Goal: Task Accomplishment & Management: Manage account settings

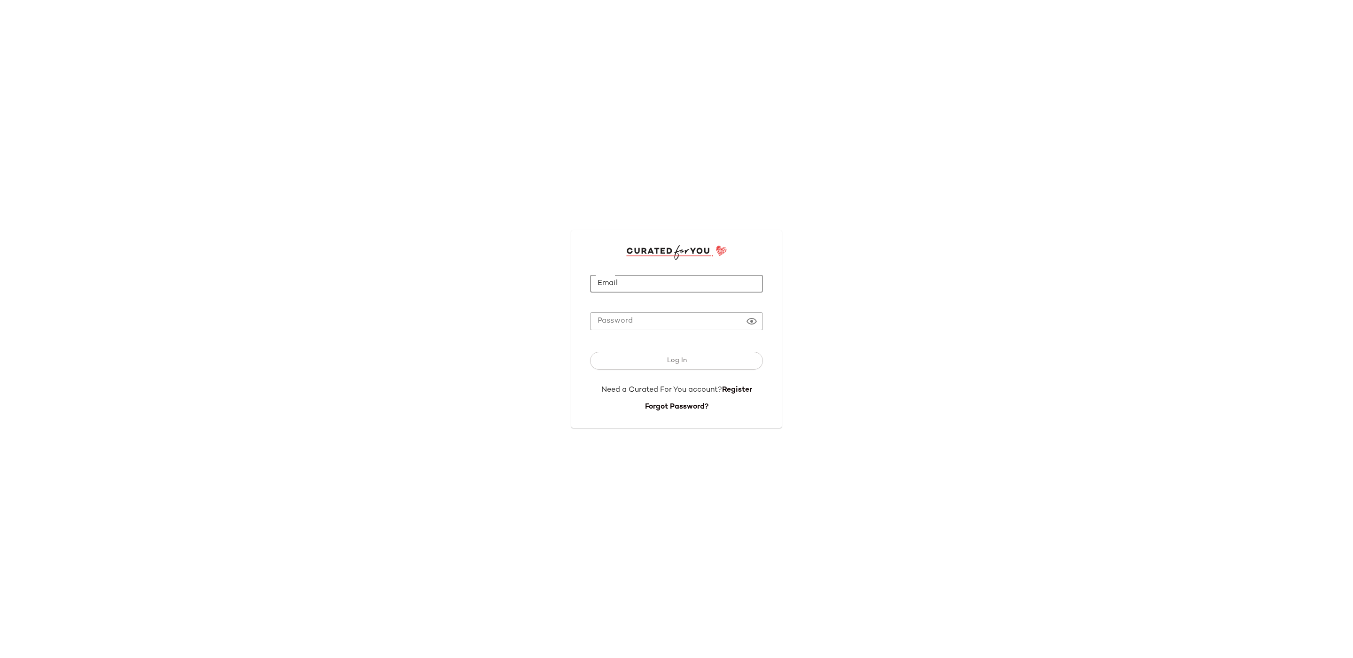
click at [660, 281] on input "Email" at bounding box center [676, 284] width 173 height 18
type input "**********"
click at [711, 369] on button "Log In" at bounding box center [676, 361] width 173 height 18
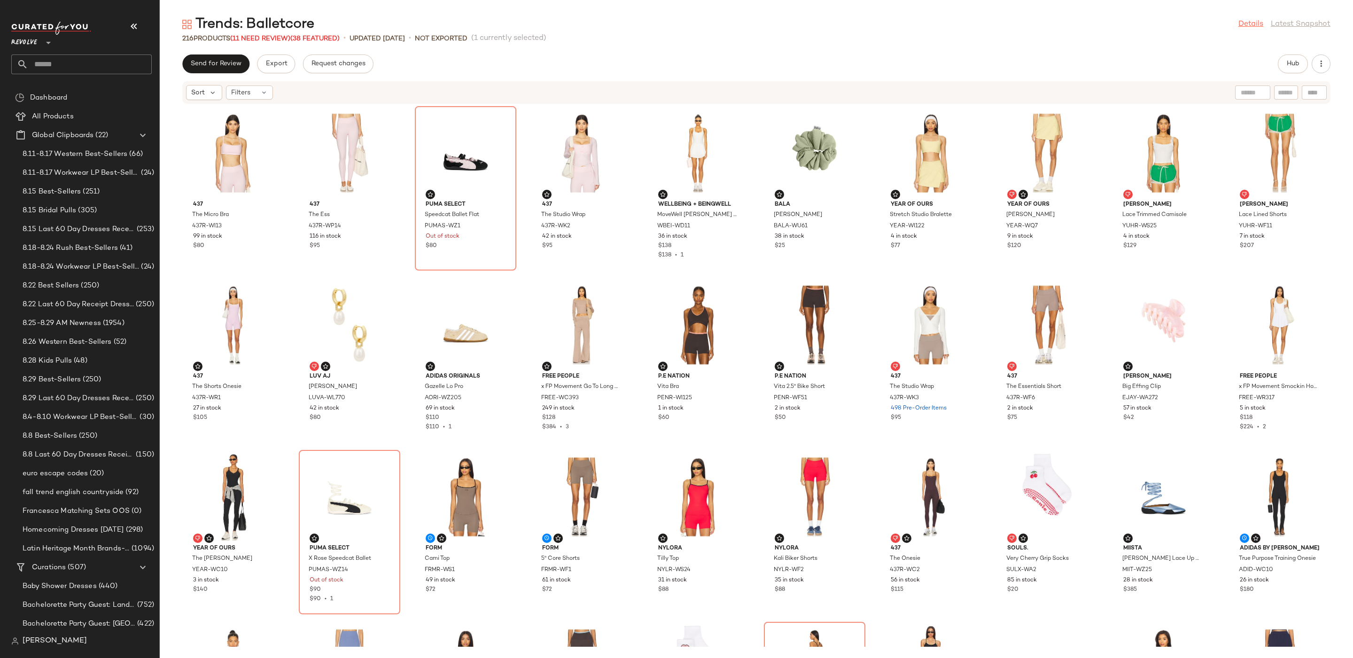
click at [1246, 24] on link "Details" at bounding box center [1251, 24] width 25 height 11
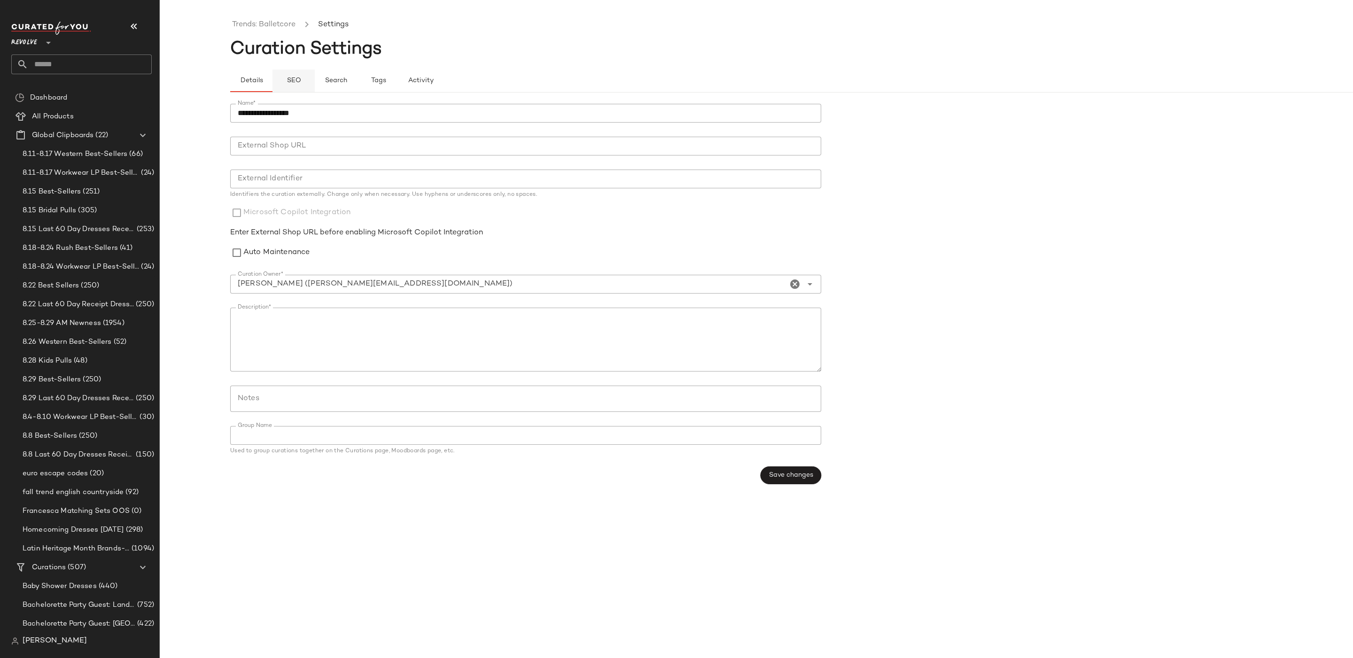
click at [289, 77] on span "SEO" at bounding box center [293, 81] width 15 height 8
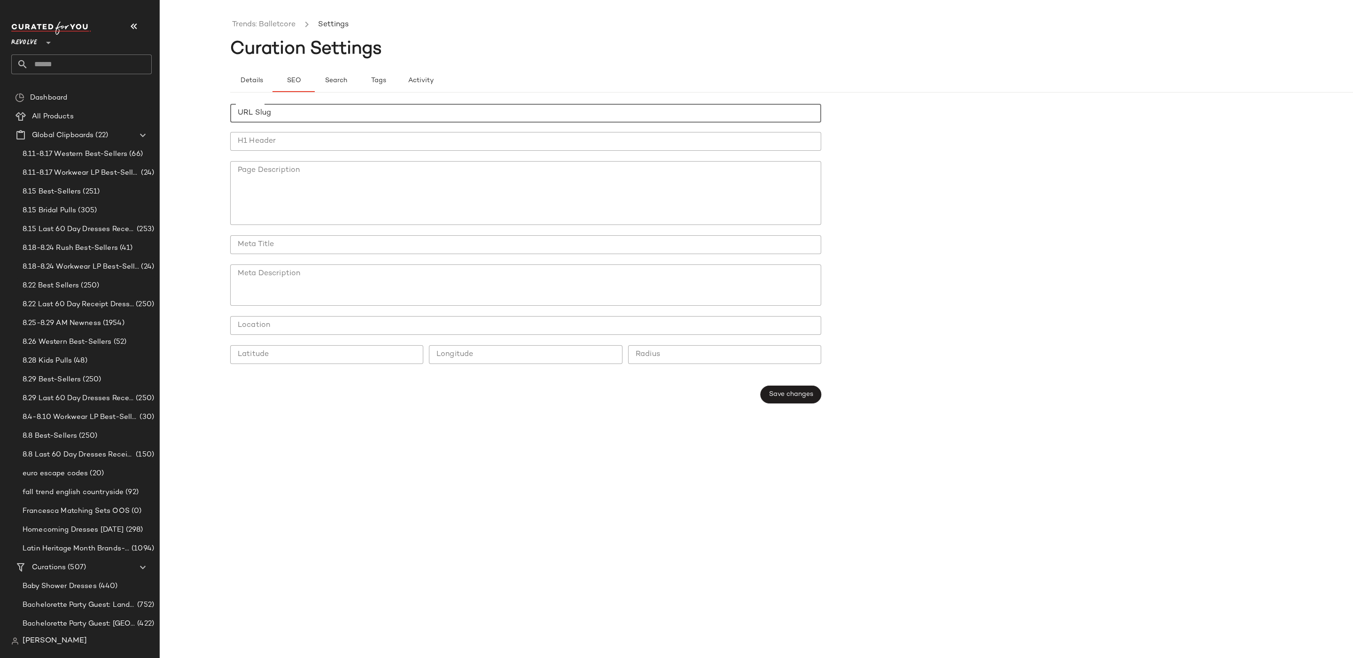
click at [296, 112] on input "URL Slug" at bounding box center [525, 113] width 591 height 19
click at [449, 120] on input "URL Slug" at bounding box center [525, 113] width 591 height 19
type input "**********"
click at [333, 247] on input "Meta Title" at bounding box center [525, 244] width 591 height 19
type input "**********"
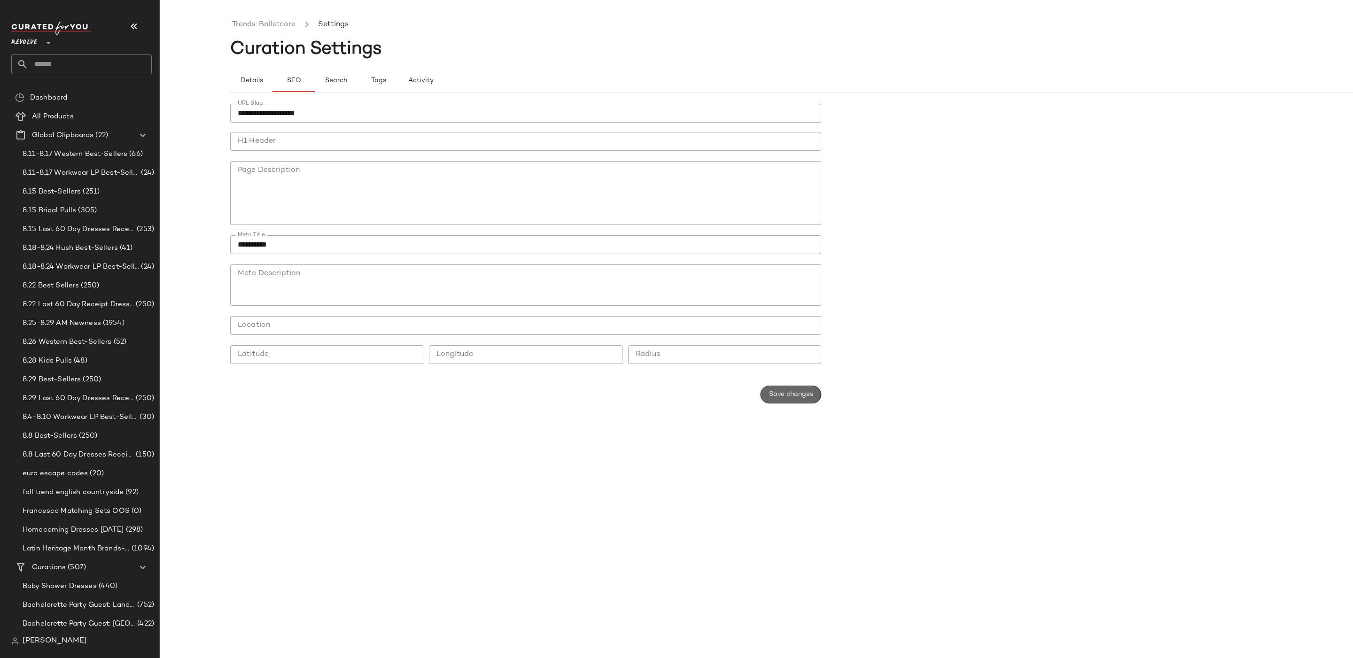
click at [773, 389] on button "Save changes" at bounding box center [791, 395] width 61 height 18
click at [264, 20] on link "Trends: Balletcore" at bounding box center [263, 25] width 63 height 12
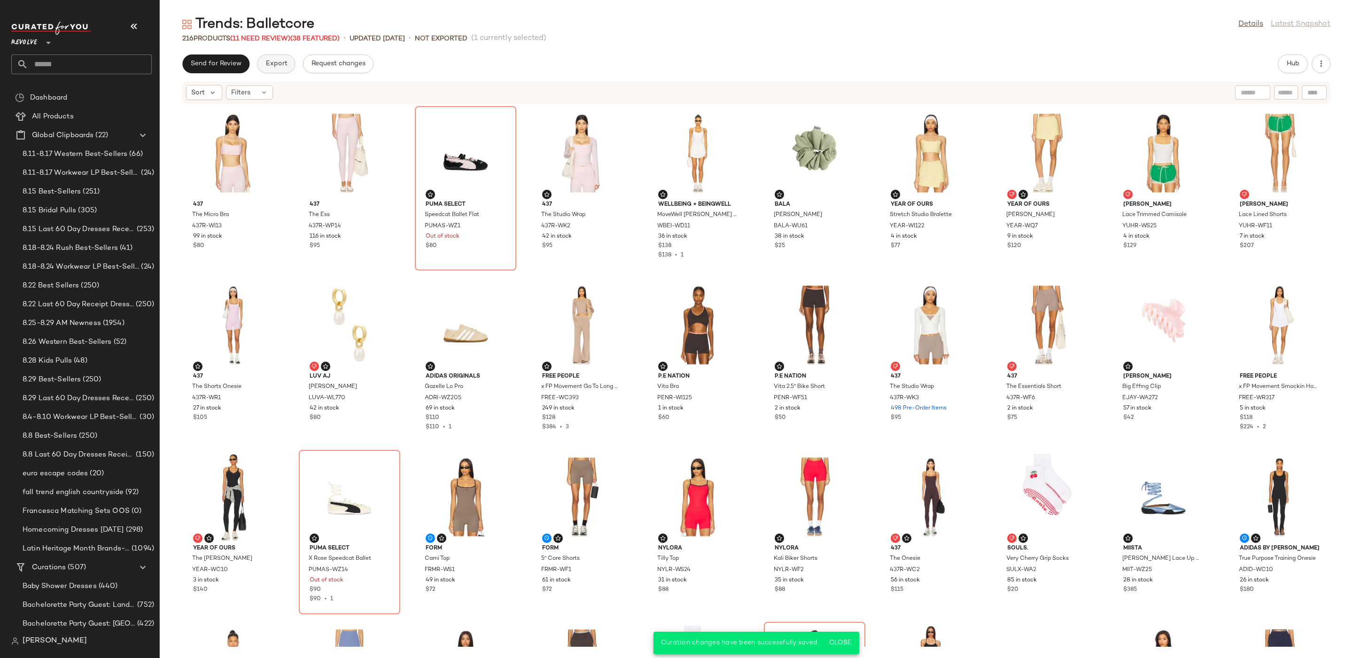
click at [280, 66] on span "Export" at bounding box center [276, 64] width 22 height 8
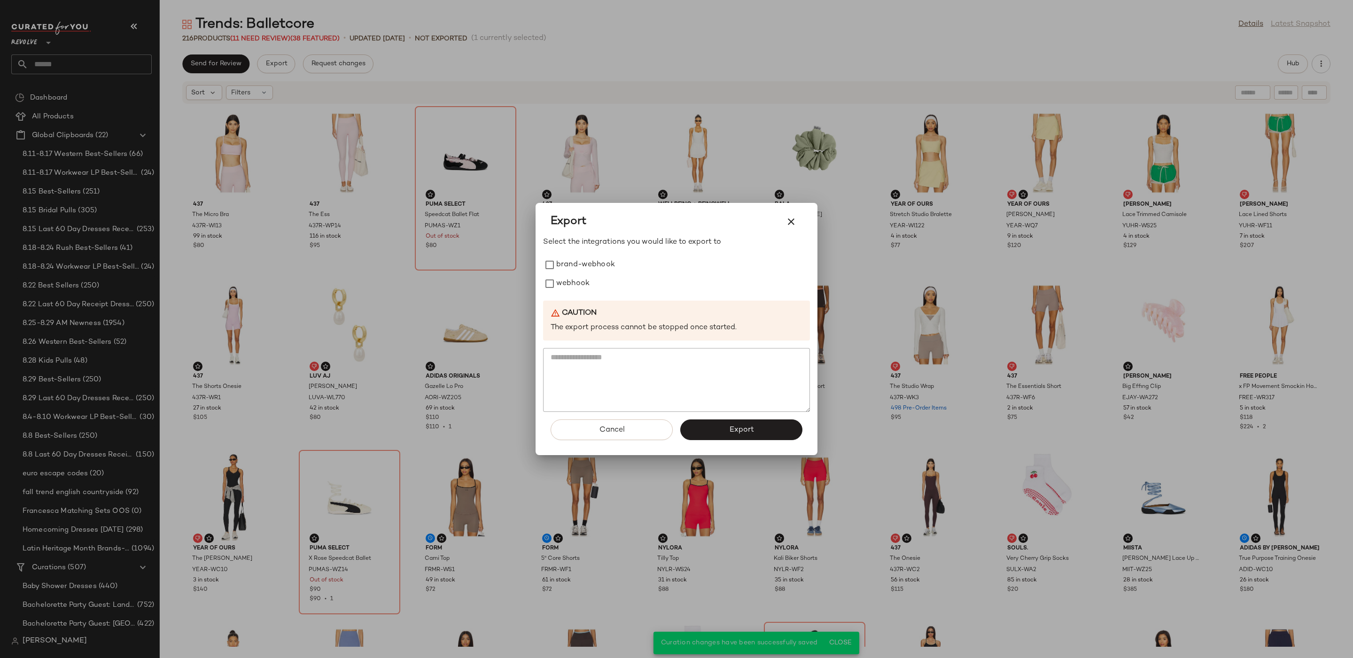
drag, startPoint x: 574, startPoint y: 277, endPoint x: 691, endPoint y: 382, distance: 157.1
click at [574, 277] on label "webhook" at bounding box center [572, 283] width 33 height 19
click at [738, 426] on span "Export" at bounding box center [741, 430] width 25 height 9
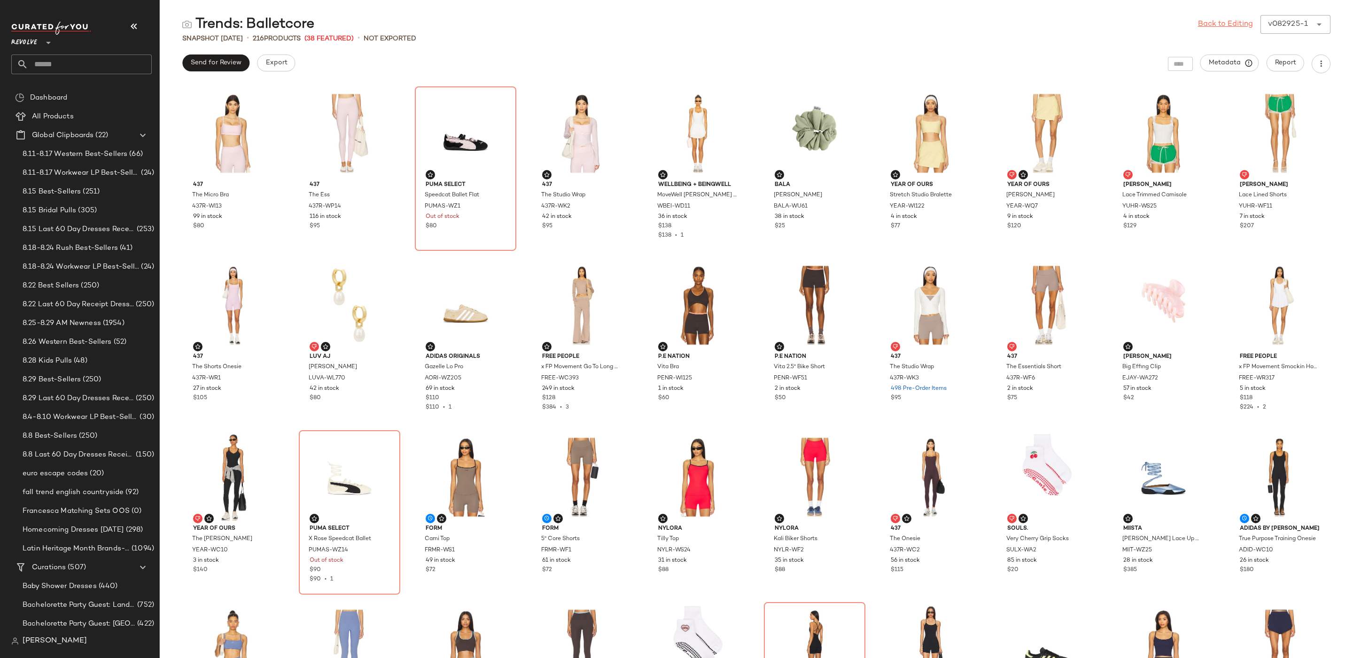
click at [1225, 26] on link "Back to Editing" at bounding box center [1225, 24] width 55 height 11
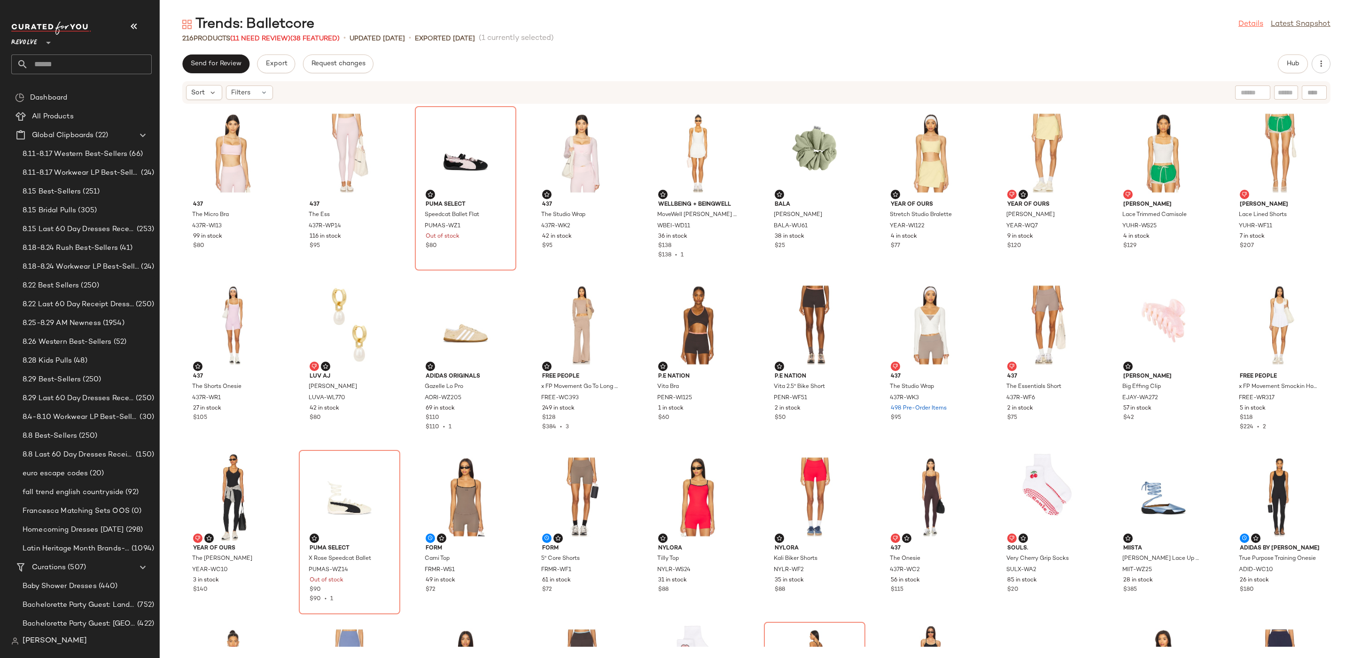
click at [1248, 25] on link "Details" at bounding box center [1251, 24] width 25 height 11
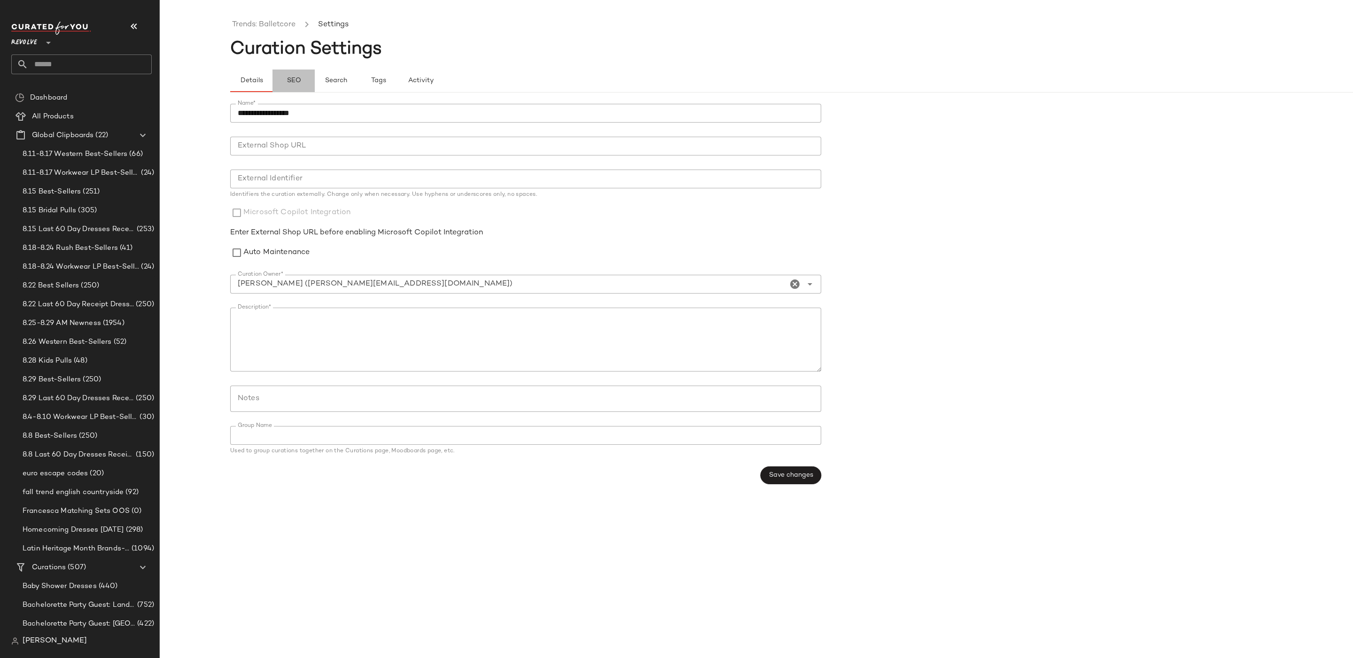
click at [357, 74] on button "SEO" at bounding box center [378, 81] width 42 height 23
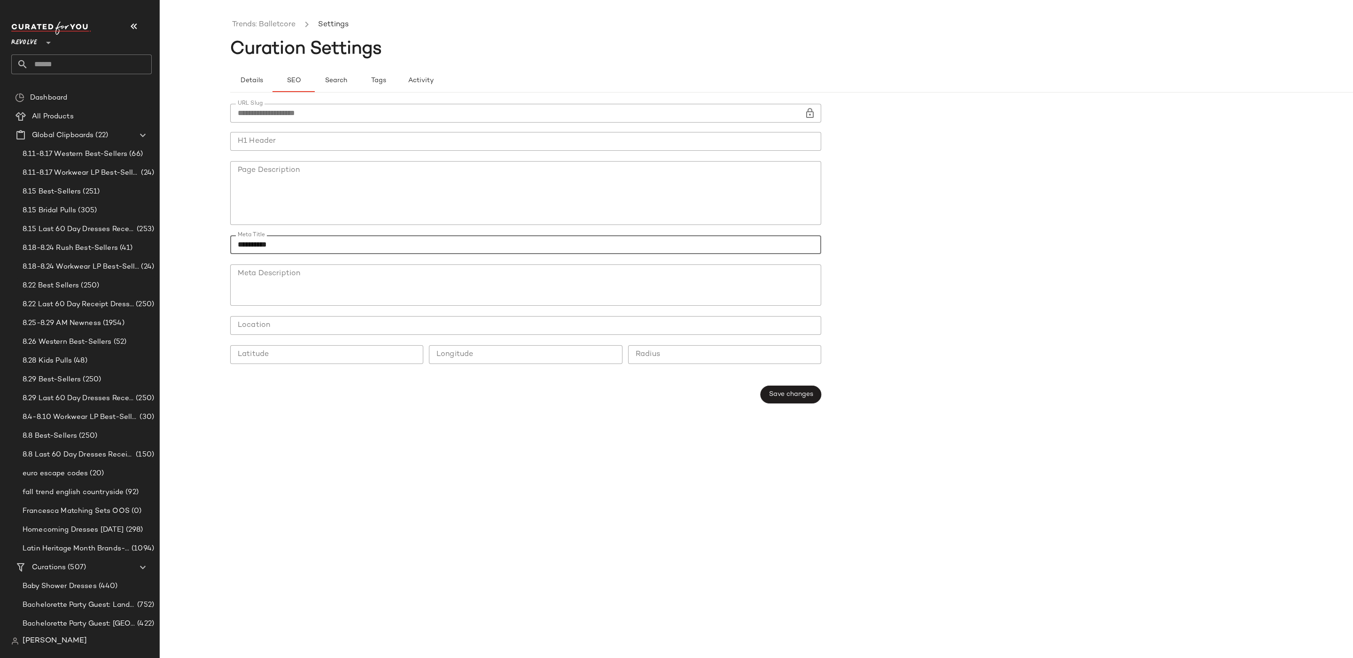
drag, startPoint x: 289, startPoint y: 245, endPoint x: 204, endPoint y: 249, distance: 85.2
click at [204, 249] on div "**********" at bounding box center [676, 336] width 1353 height 643
click at [285, 138] on input "H1 Header" at bounding box center [525, 141] width 591 height 19
paste input "**********"
type input "**********"
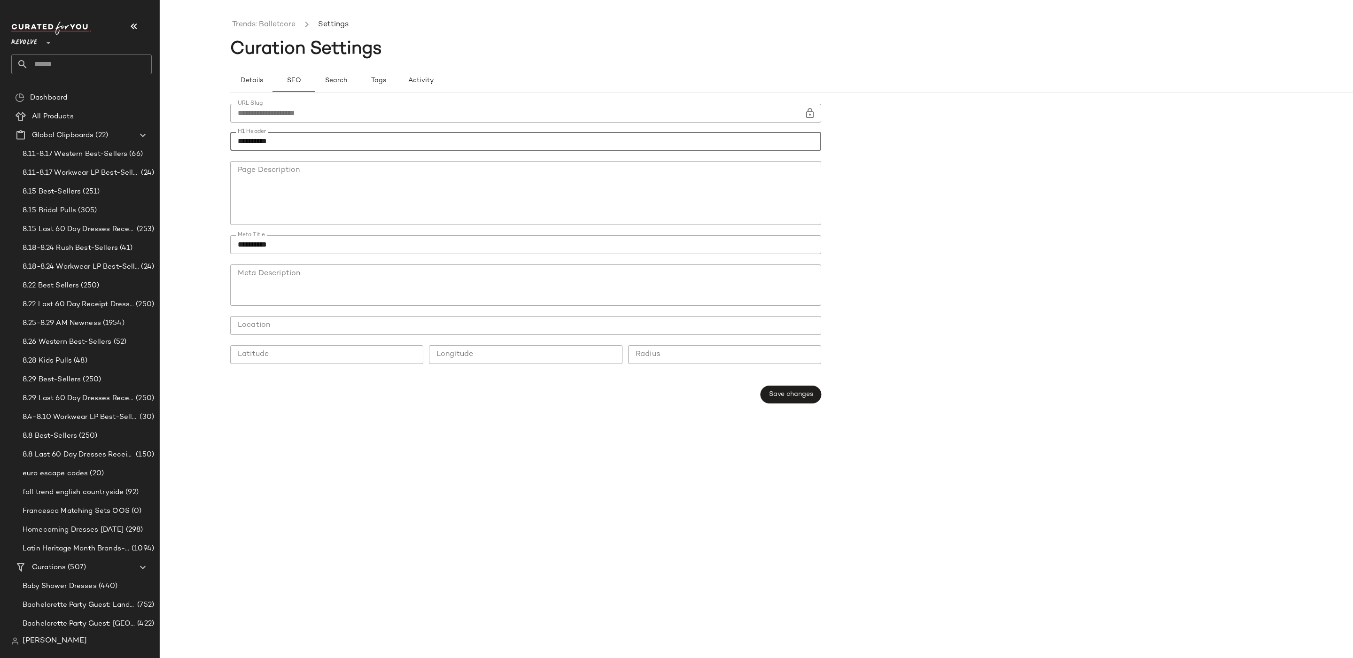
drag, startPoint x: 312, startPoint y: 249, endPoint x: 176, endPoint y: 244, distance: 135.9
click at [176, 244] on div "**********" at bounding box center [676, 336] width 1353 height 643
click at [798, 394] on span "Save changes" at bounding box center [791, 395] width 45 height 8
click at [270, 23] on link "Trends: Balletcore" at bounding box center [263, 25] width 63 height 12
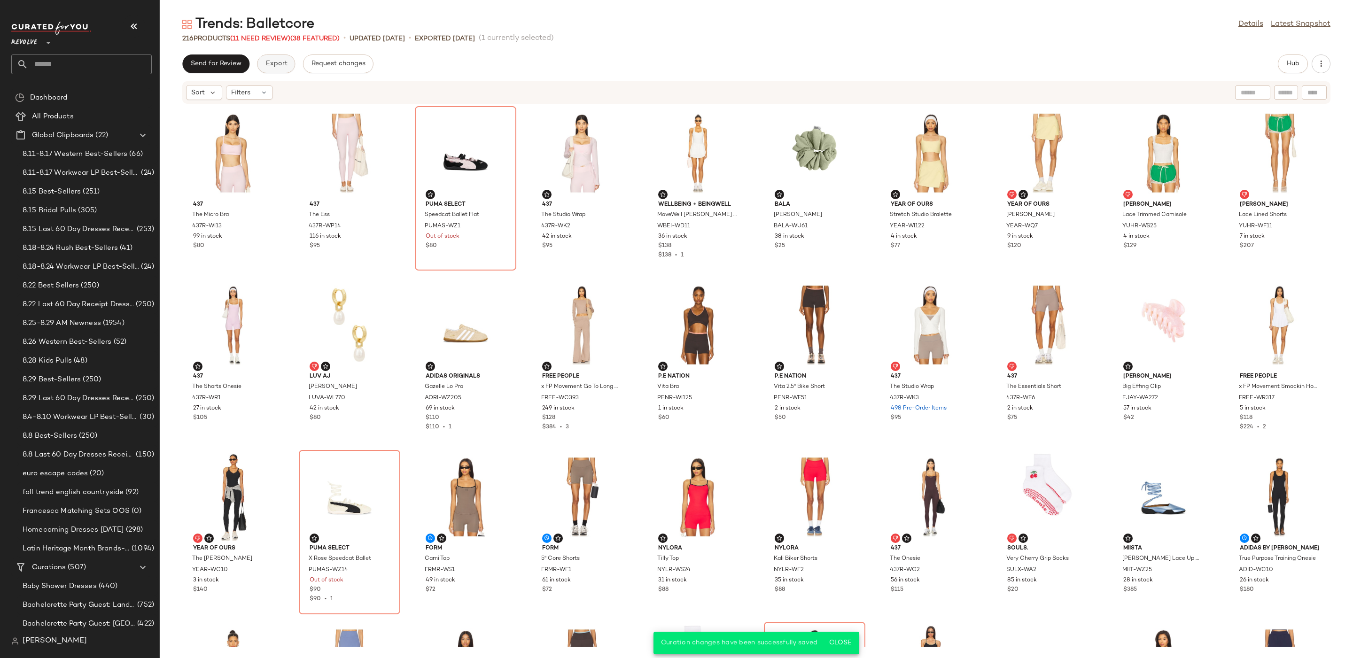
click at [279, 64] on span "Export" at bounding box center [276, 64] width 22 height 8
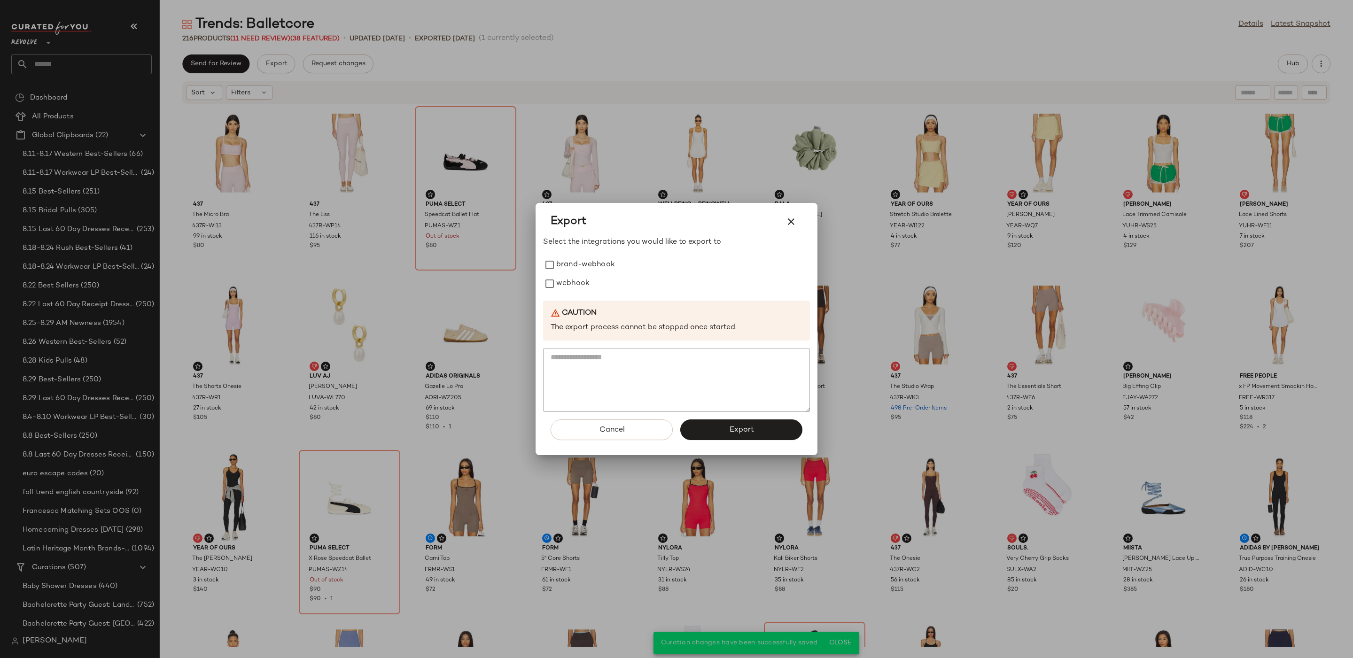
drag, startPoint x: 569, startPoint y: 282, endPoint x: 706, endPoint y: 379, distance: 167.9
click at [569, 282] on label "webhook" at bounding box center [572, 283] width 33 height 19
click at [735, 425] on button "Export" at bounding box center [741, 430] width 122 height 21
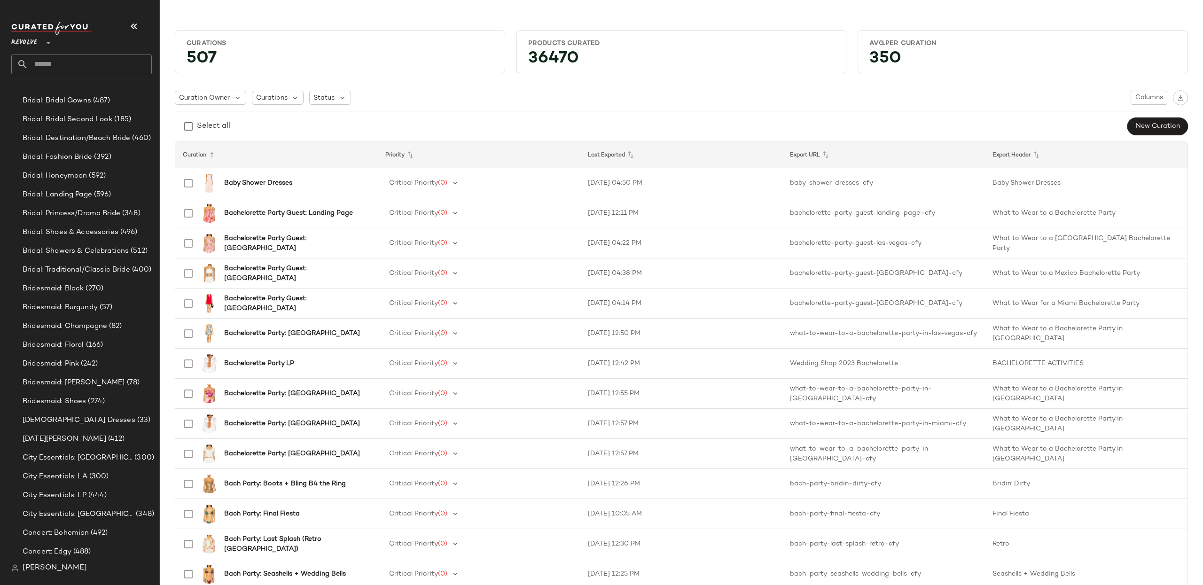
scroll to position [638, 0]
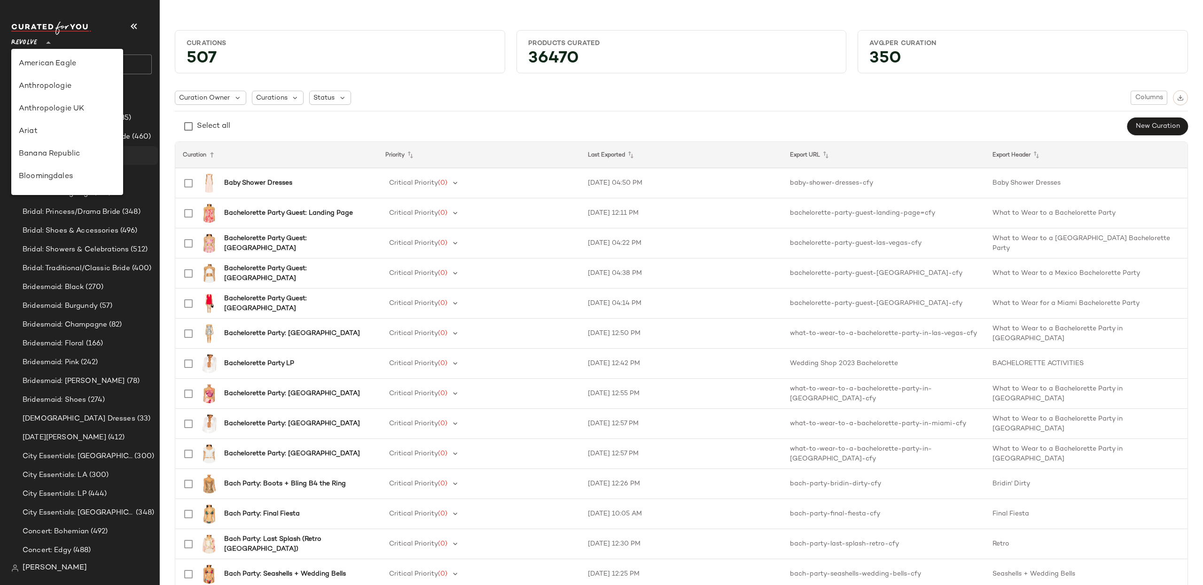
drag, startPoint x: 25, startPoint y: 39, endPoint x: 70, endPoint y: 145, distance: 115.0
click at [25, 39] on span "Revolve" at bounding box center [24, 40] width 26 height 17
click at [60, 177] on div "Zenni" at bounding box center [67, 179] width 97 height 11
type input "**"
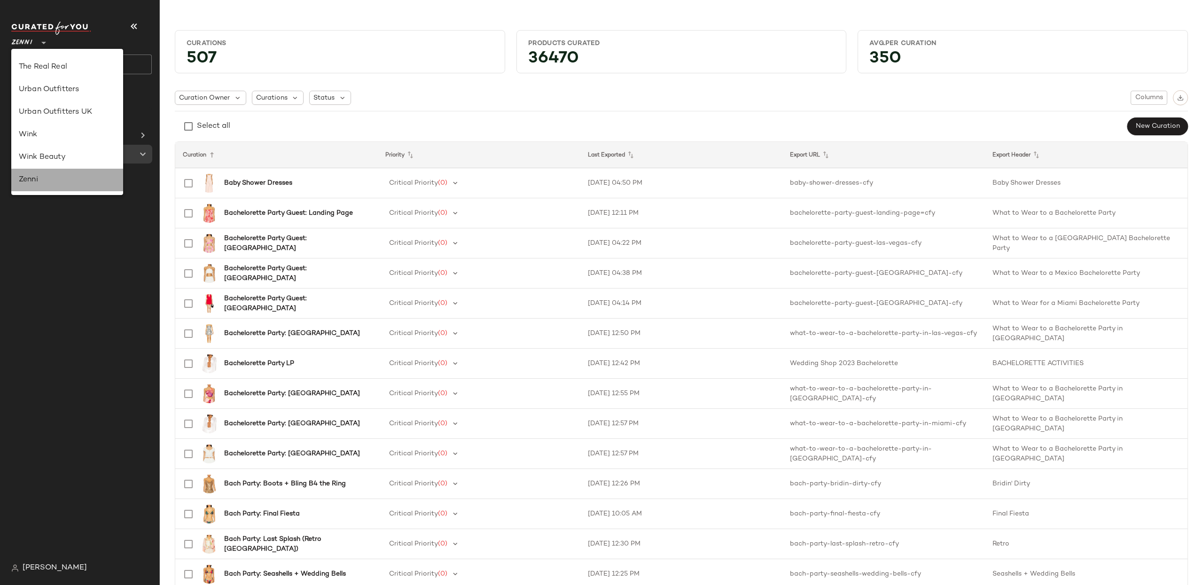
scroll to position [0, 0]
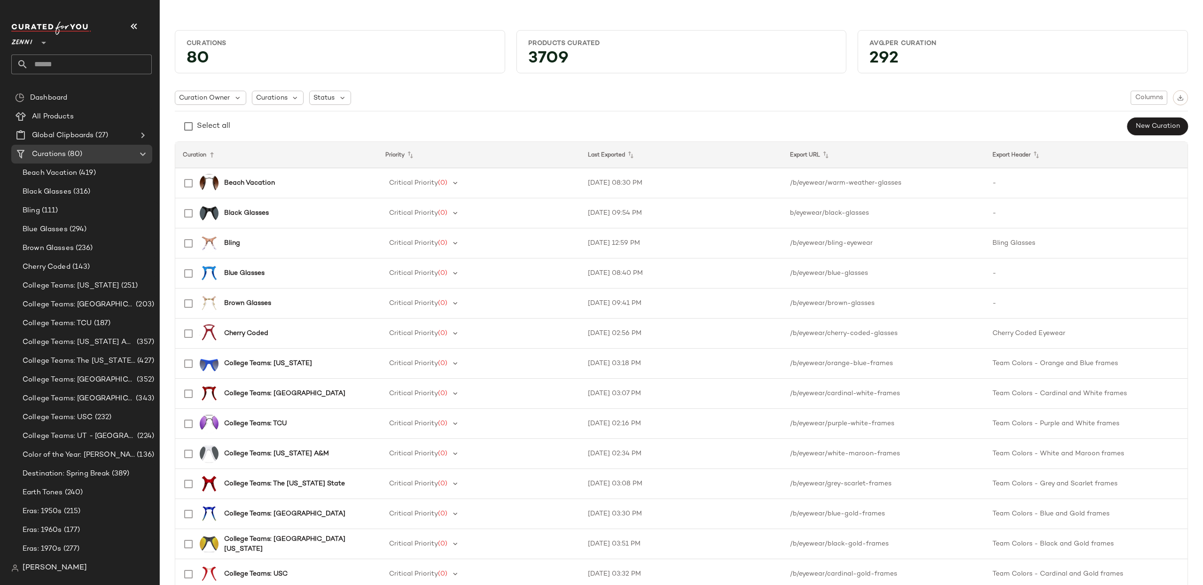
click at [65, 66] on input "text" at bounding box center [90, 65] width 124 height 20
type input "********"
click at [62, 90] on span "shell Glasses" at bounding box center [65, 92] width 40 height 10
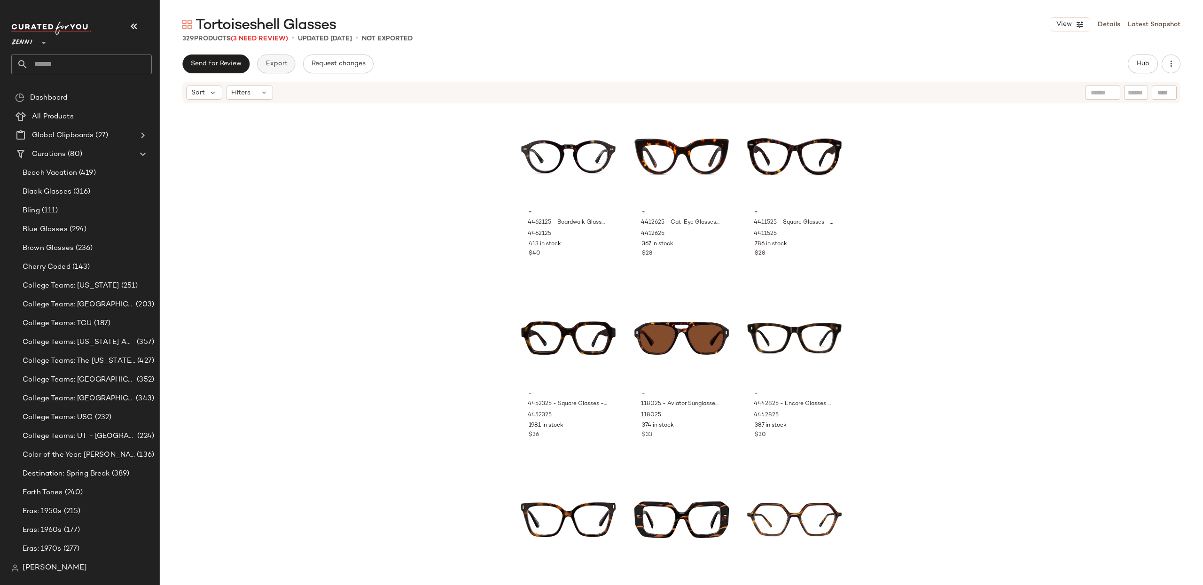
click at [281, 63] on span "Export" at bounding box center [276, 64] width 22 height 8
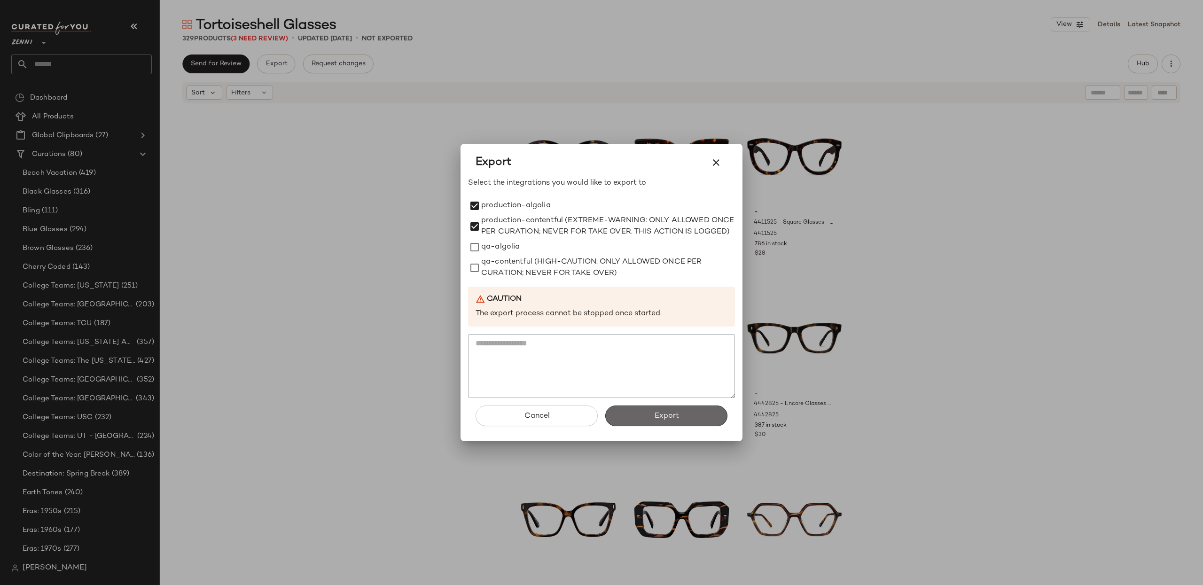
click at [654, 414] on button "Export" at bounding box center [666, 416] width 122 height 21
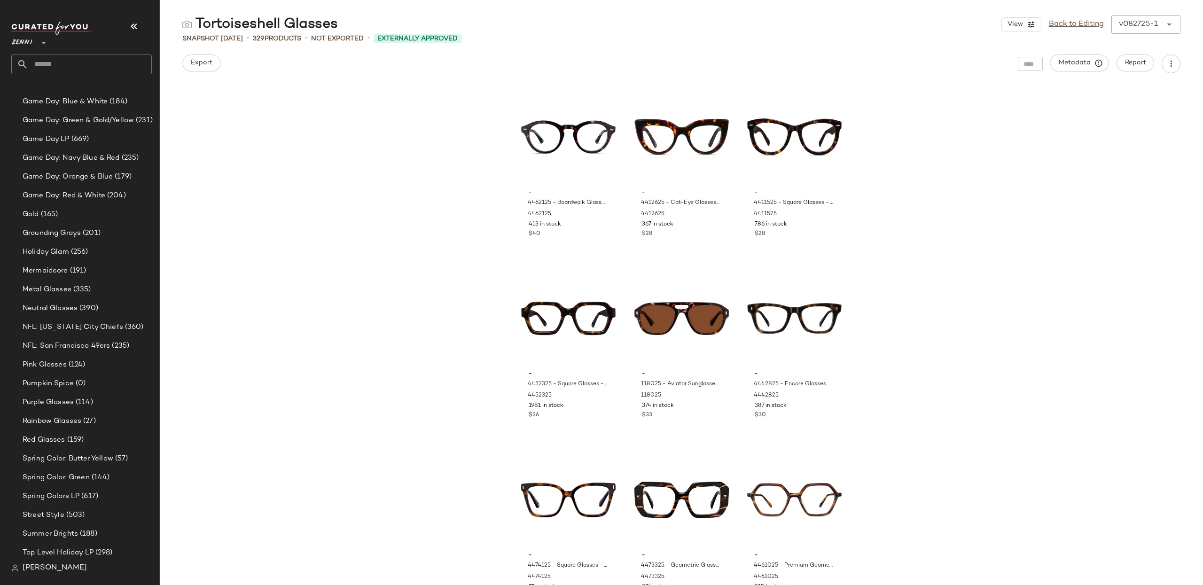
scroll to position [655, 0]
drag, startPoint x: 1081, startPoint y: 23, endPoint x: 221, endPoint y: 325, distance: 911.7
click at [1081, 23] on link "Back to Editing" at bounding box center [1076, 24] width 55 height 11
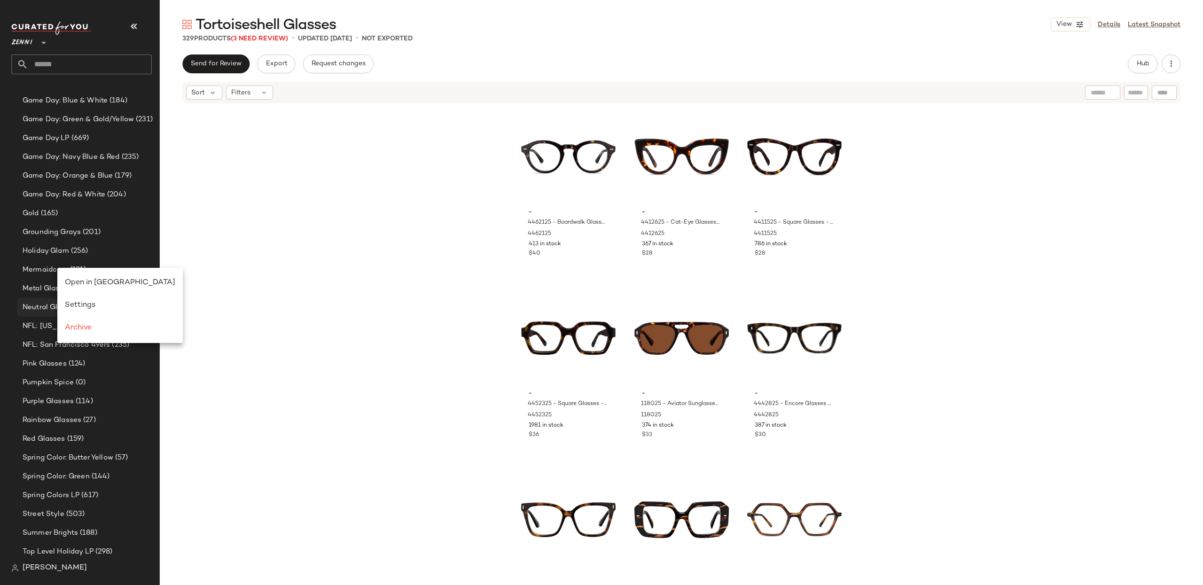
click at [76, 303] on span "Settings" at bounding box center [80, 305] width 31 height 8
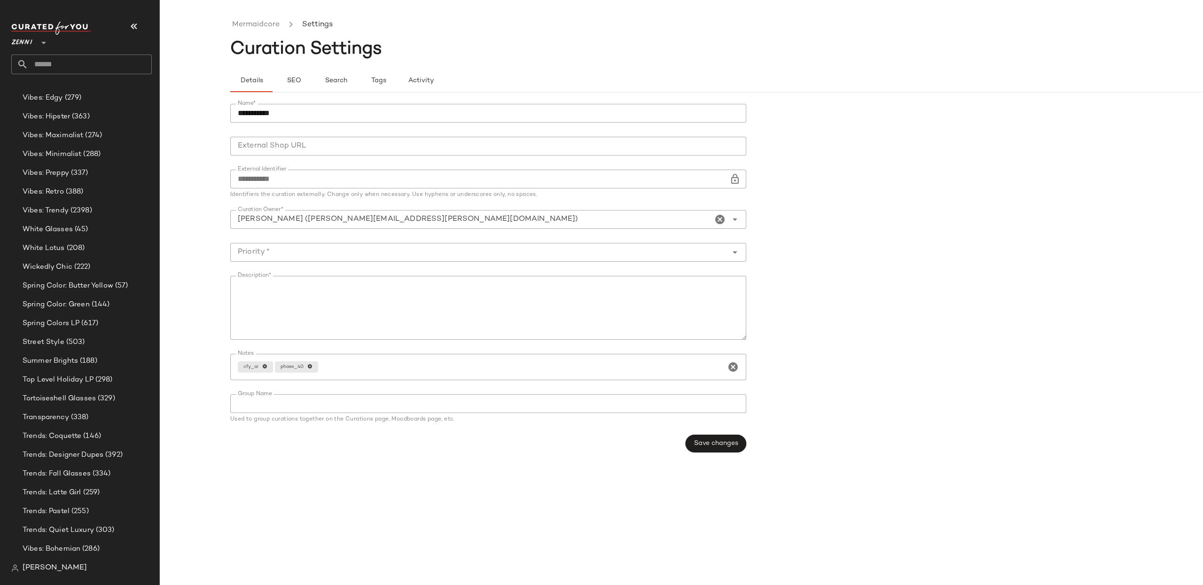
scroll to position [2517, 0]
click at [65, 56] on input "text" at bounding box center [90, 65] width 124 height 20
type input "********"
click at [62, 93] on span "shell Glasses" at bounding box center [65, 92] width 40 height 10
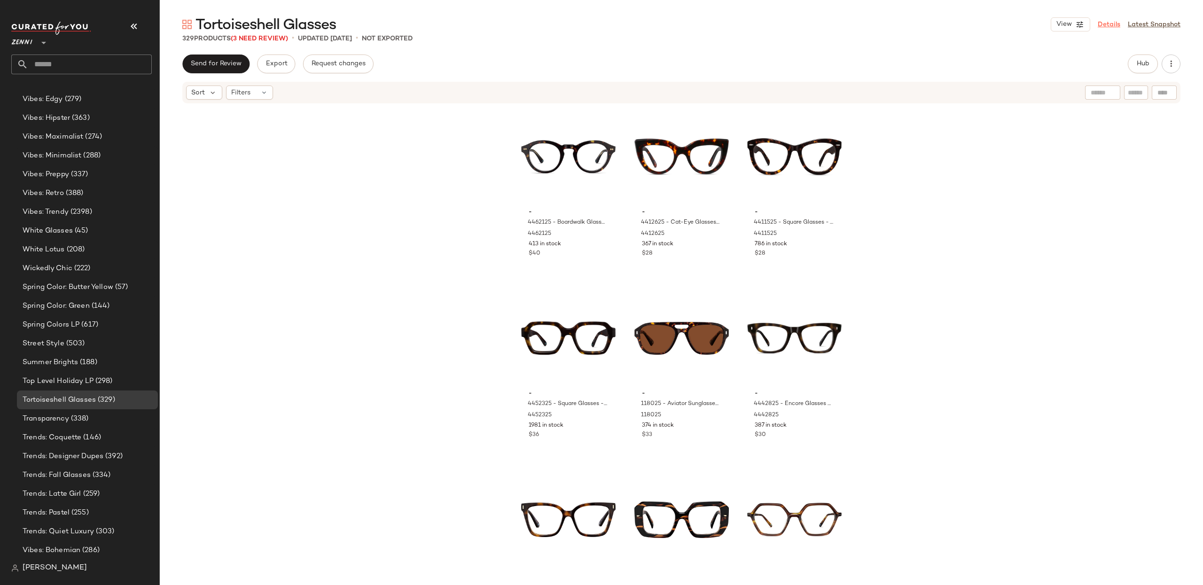
click at [1104, 23] on link "Details" at bounding box center [1109, 25] width 23 height 10
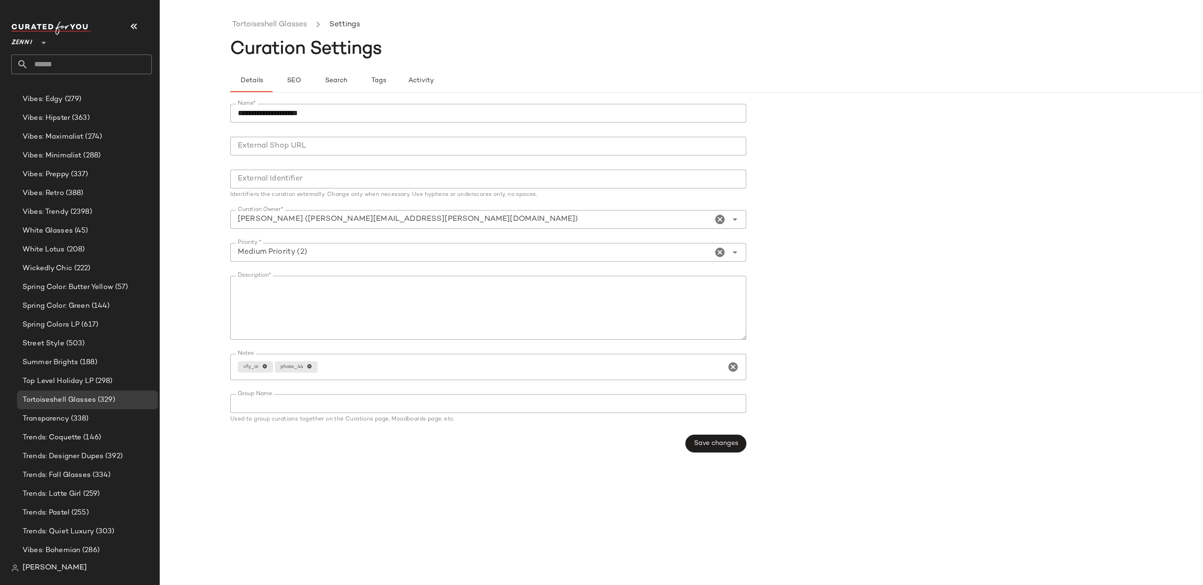
click at [279, 184] on input "External Identifier" at bounding box center [488, 179] width 516 height 19
type input "**********"
click at [711, 441] on span "Save changes" at bounding box center [716, 444] width 45 height 8
click at [275, 25] on link "Tortoiseshell Glasses" at bounding box center [269, 25] width 75 height 12
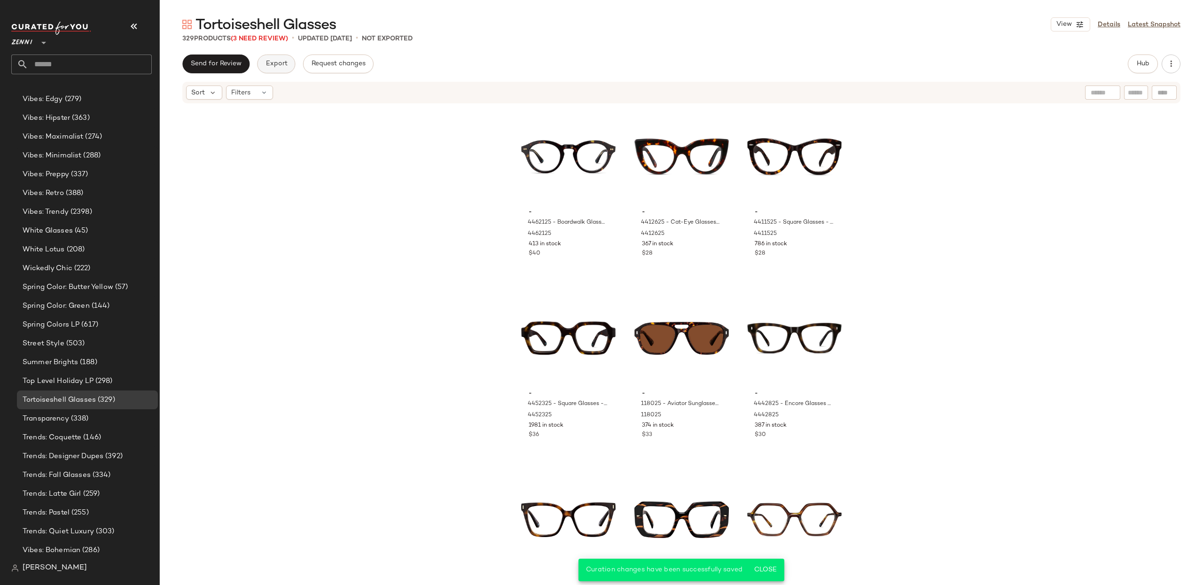
click at [280, 62] on span "Export" at bounding box center [276, 64] width 22 height 8
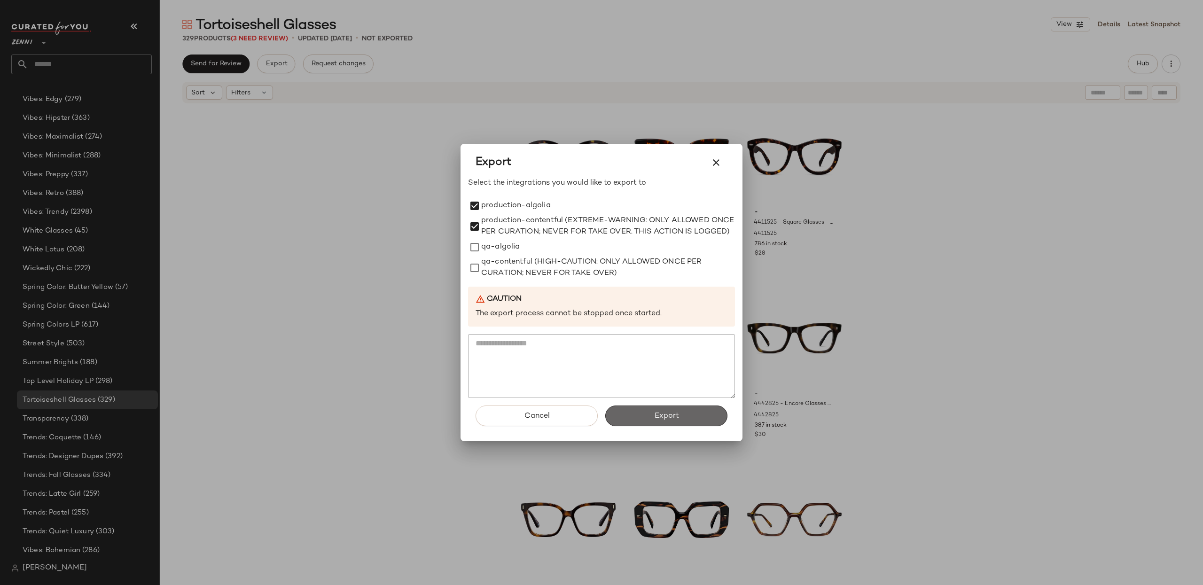
click at [661, 421] on span "Export" at bounding box center [666, 416] width 25 height 9
